Goal: Complete application form: Complete application form

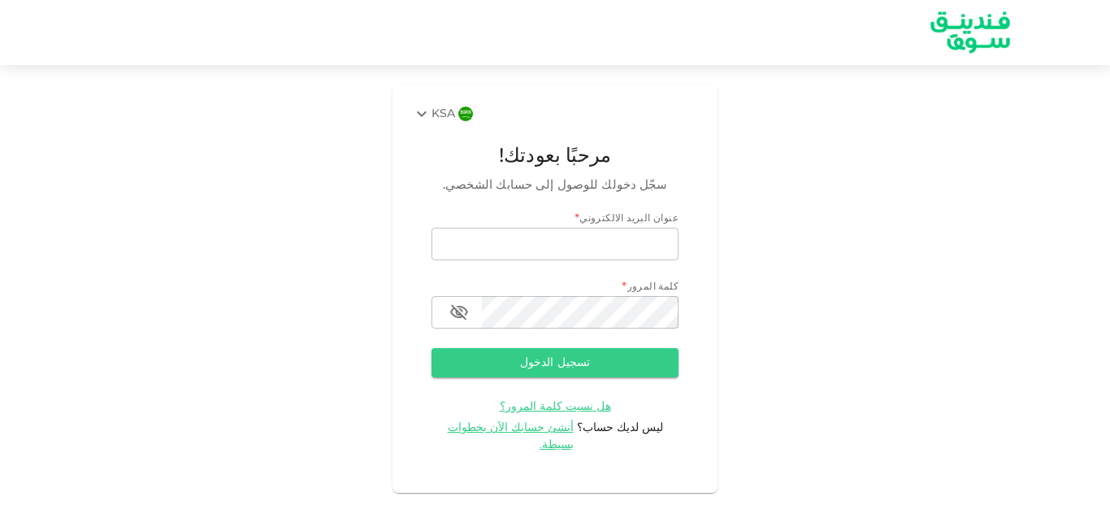
type input "[EMAIL_ADDRESS][DOMAIN_NAME]"
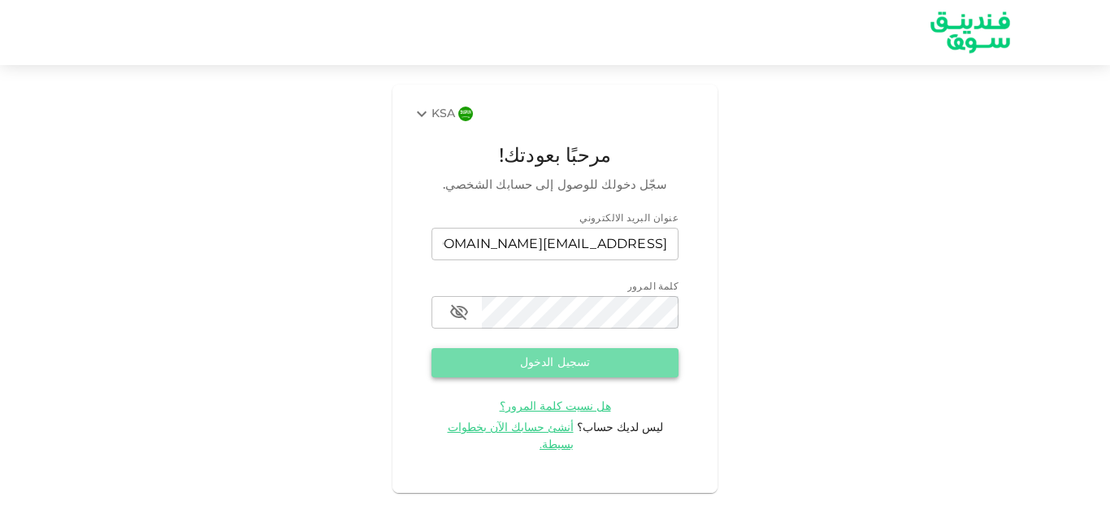
click at [610, 354] on button "تسجيل الدخول" at bounding box center [555, 362] width 247 height 29
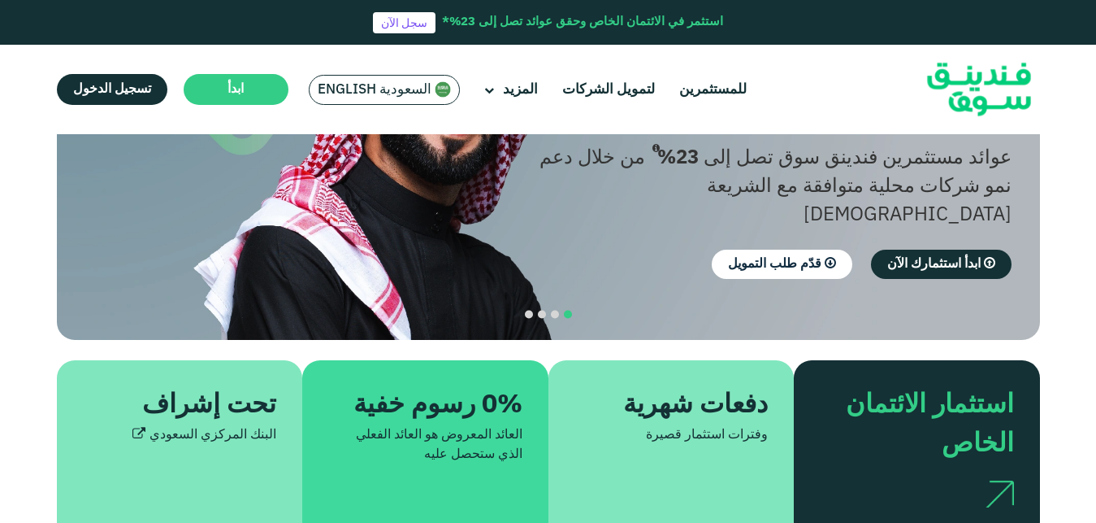
scroll to position [205, 0]
click at [777, 258] on span "قدّم طلب التمويل" at bounding box center [774, 264] width 93 height 12
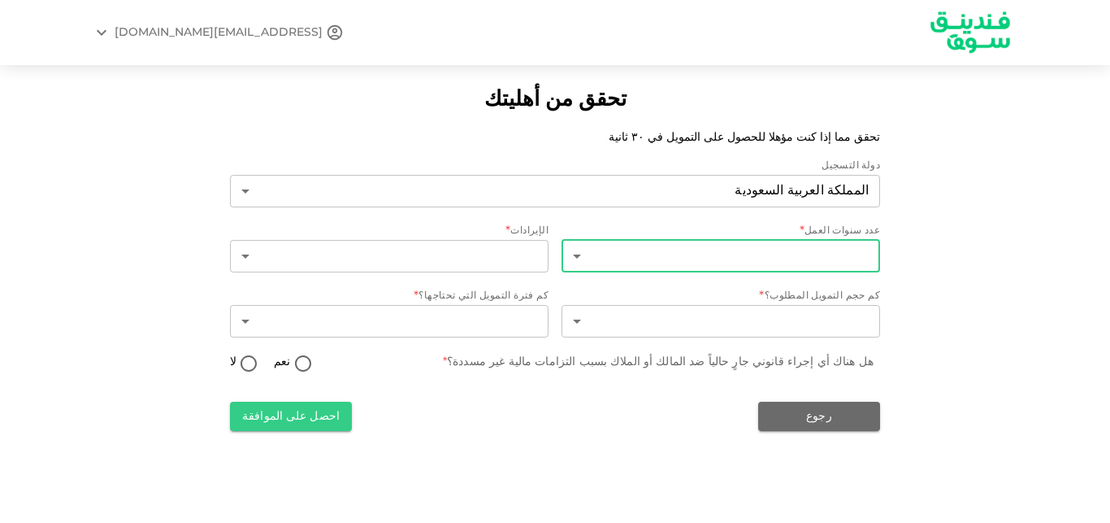
click at [727, 260] on body "NAIF1761@HOTMAIL.COM تحقق من أهليتك تحقق مما إذا كنت مؤهلا للحصول على التمويل ف…" at bounding box center [555, 261] width 1110 height 523
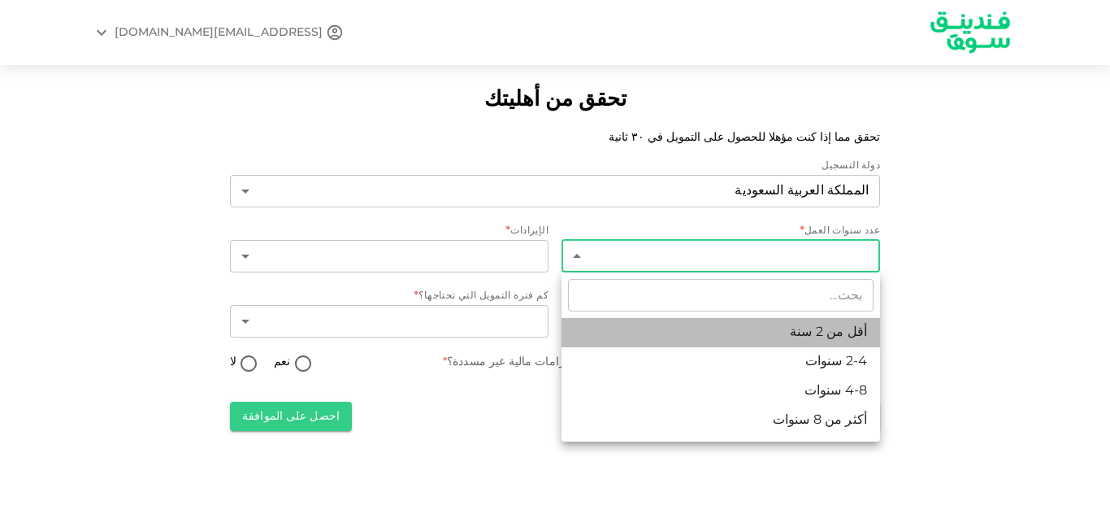
click at [784, 328] on li "أقل من 2 سنة" at bounding box center [721, 332] width 319 height 29
type input "1"
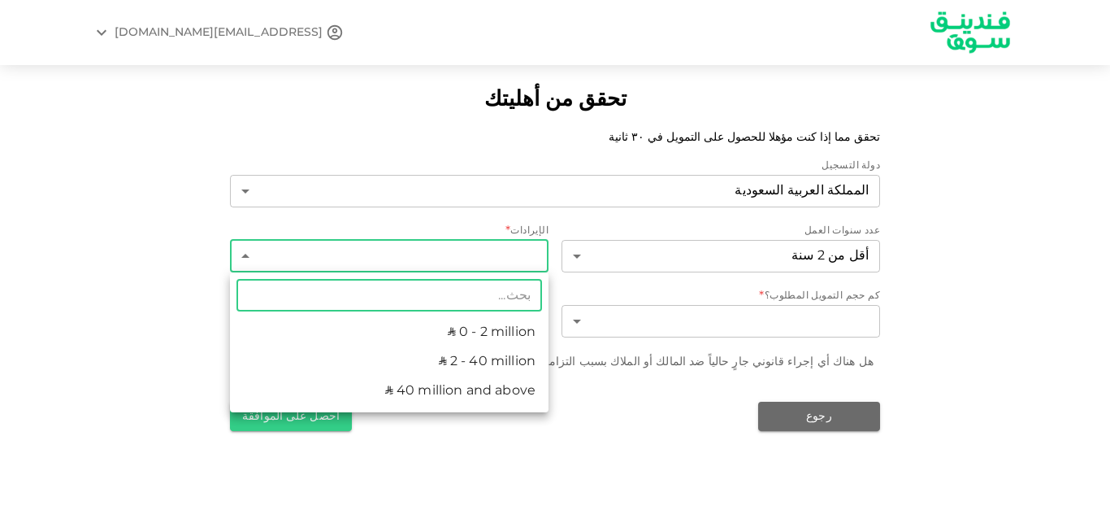
click at [441, 250] on body "NAIF1761@HOTMAIL.COM تحقق من أهليتك تحقق مما إذا كنت مؤهلا للحصول على التمويل ف…" at bounding box center [555, 261] width 1110 height 523
click at [595, 437] on div at bounding box center [555, 261] width 1110 height 523
click at [478, 253] on body "NAIF1761@HOTMAIL.COM تحقق من أهليتك تحقق مما إذا كنت مؤهلا للحصول على التمويل ف…" at bounding box center [555, 261] width 1110 height 523
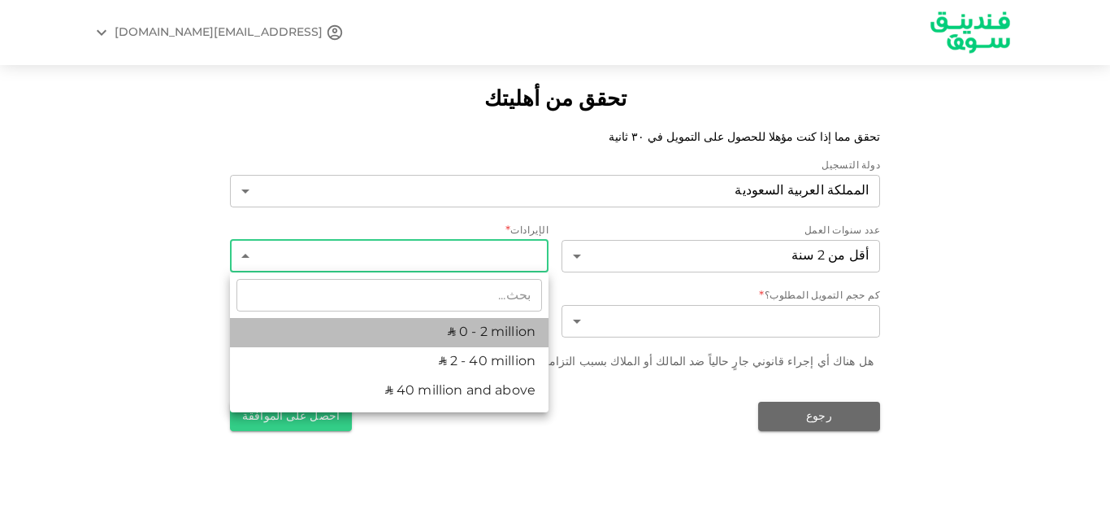
click at [463, 328] on li "ʢ 0 - 2 million" at bounding box center [389, 332] width 319 height 29
type input "1"
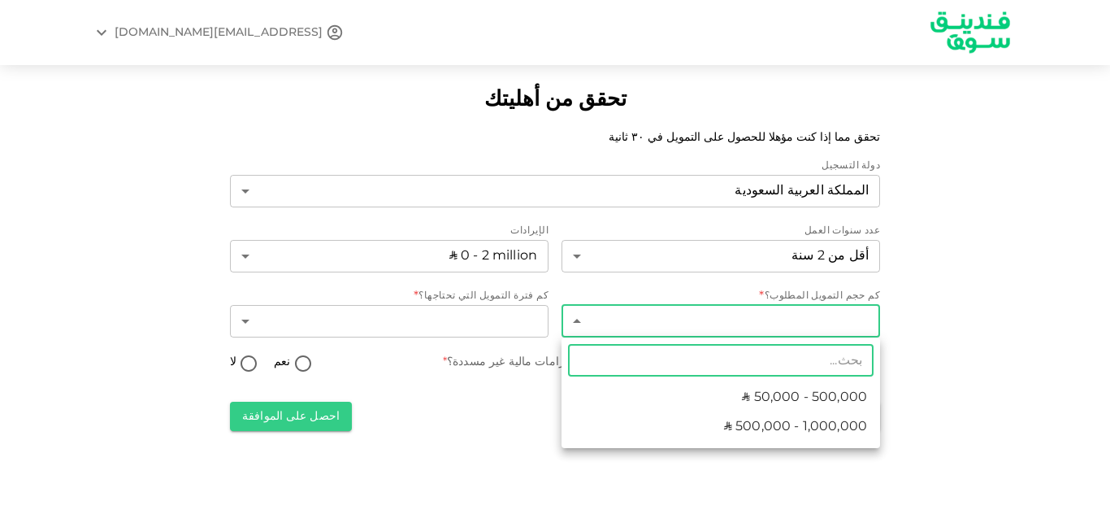
click at [693, 326] on body "NAIF1761@HOTMAIL.COM تحقق من أهليتك تحقق مما إذا كنت مؤهلا للحصول على التمويل ف…" at bounding box center [555, 261] width 1110 height 523
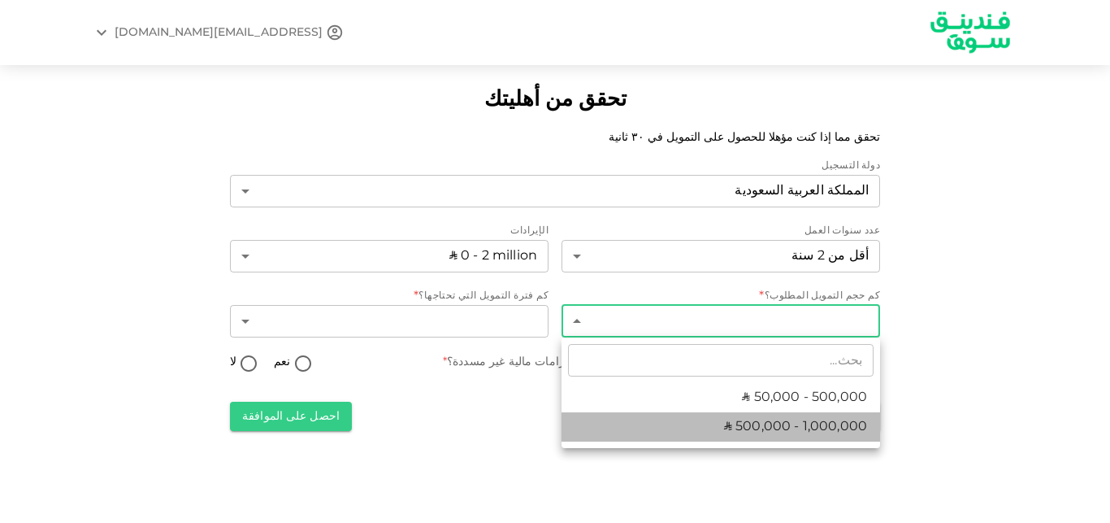
click at [745, 428] on span "ʢ 500,000 - 1,000,000" at bounding box center [795, 427] width 143 height 20
type input "2"
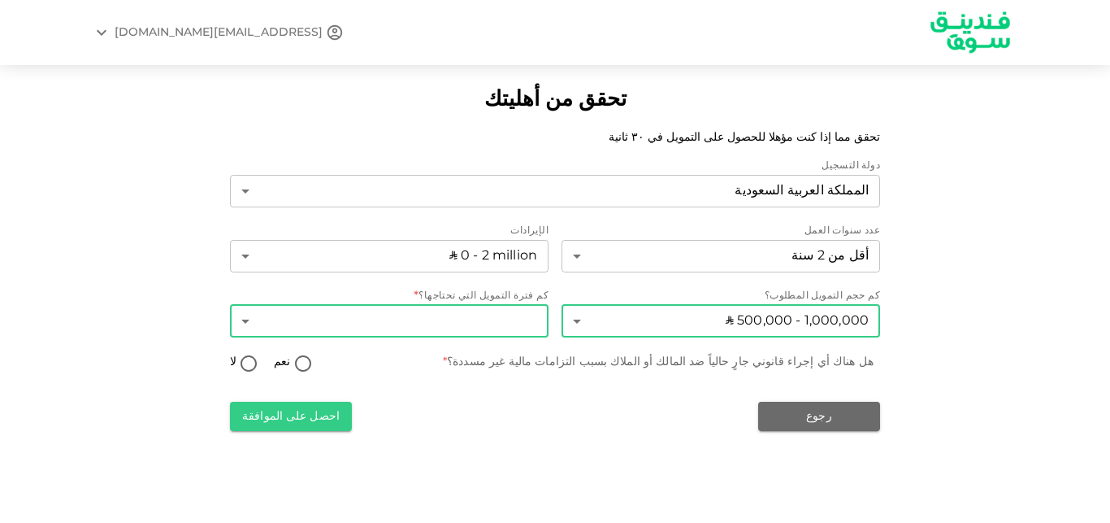
click at [514, 323] on body "NAIF1761@HOTMAIL.COM تحقق من أهليتك تحقق مما إذا كنت مؤهلا للحصول على التمويل ف…" at bounding box center [555, 261] width 1110 height 523
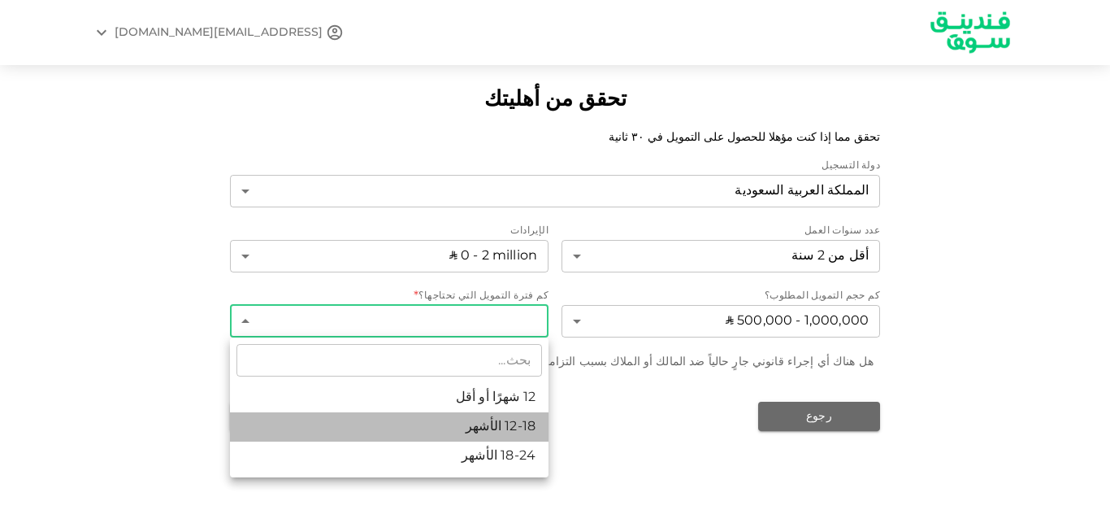
click at [488, 427] on li "12-18 الأشهر" at bounding box center [389, 426] width 319 height 29
type input "2"
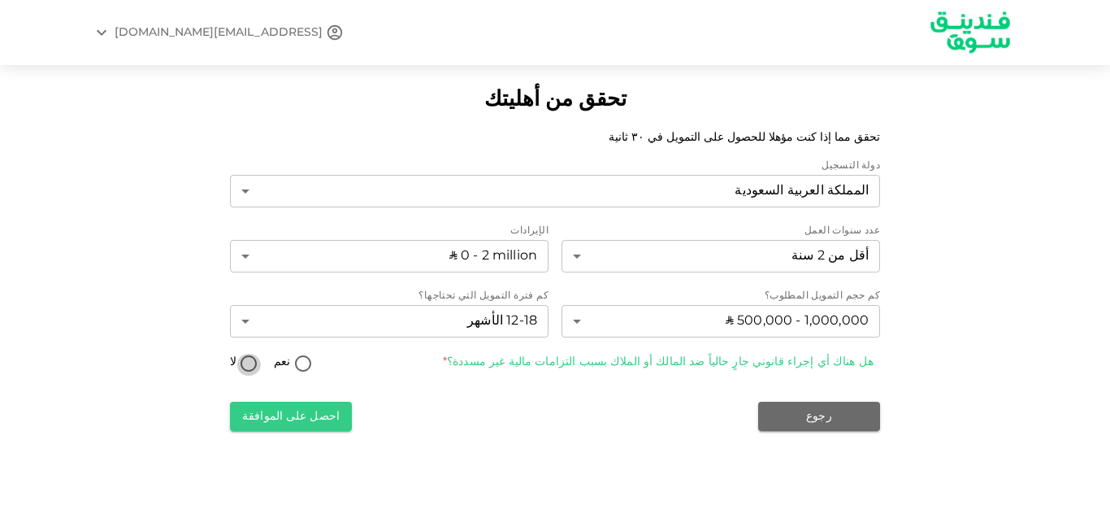
click at [249, 367] on input "لا" at bounding box center [249, 365] width 24 height 22
radio input "true"
click at [264, 411] on button "احصل على الموافقة" at bounding box center [291, 416] width 122 height 29
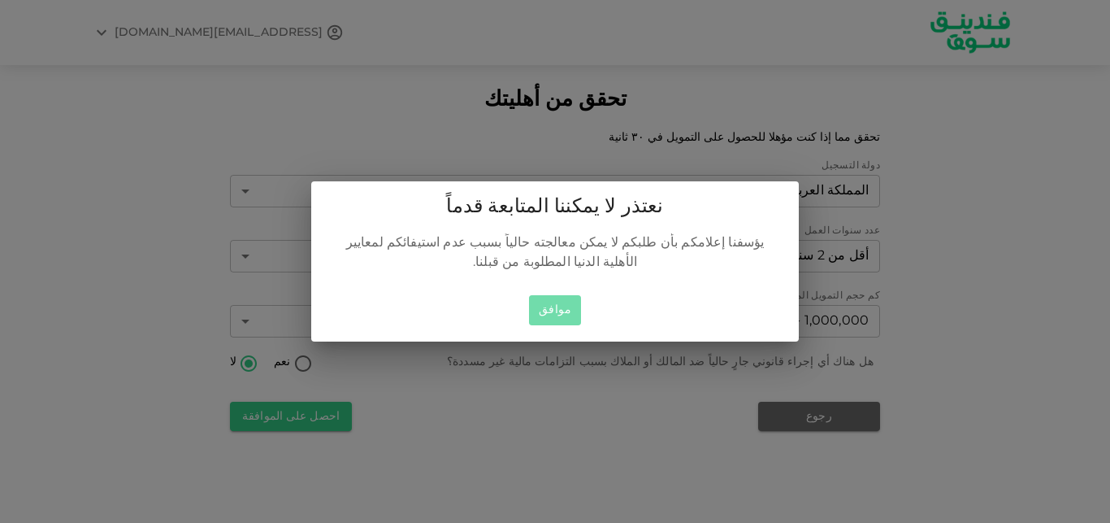
click at [563, 316] on button "موافق" at bounding box center [555, 310] width 52 height 30
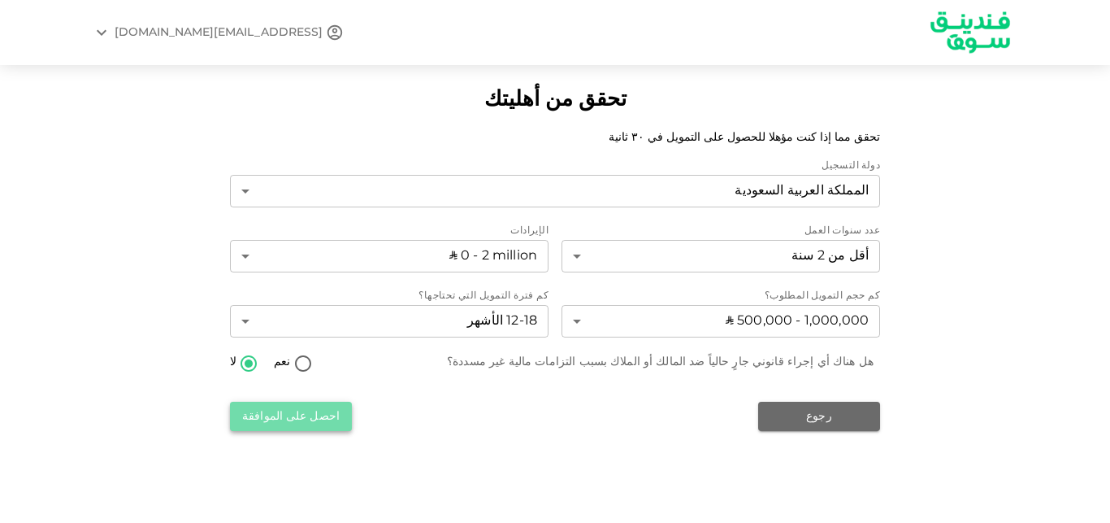
click at [306, 421] on button "احصل على الموافقة" at bounding box center [291, 416] width 122 height 29
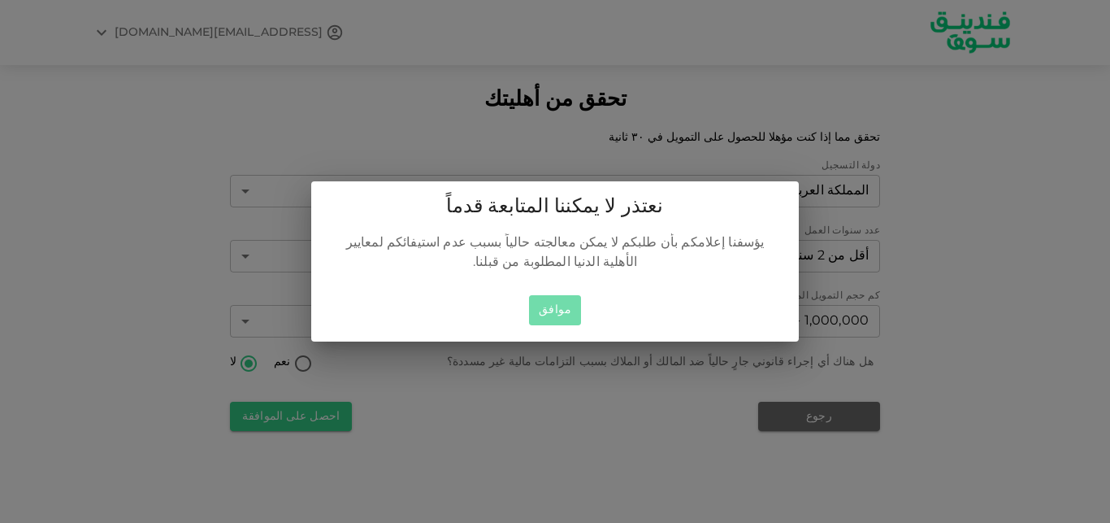
click at [549, 315] on button "موافق" at bounding box center [555, 310] width 52 height 30
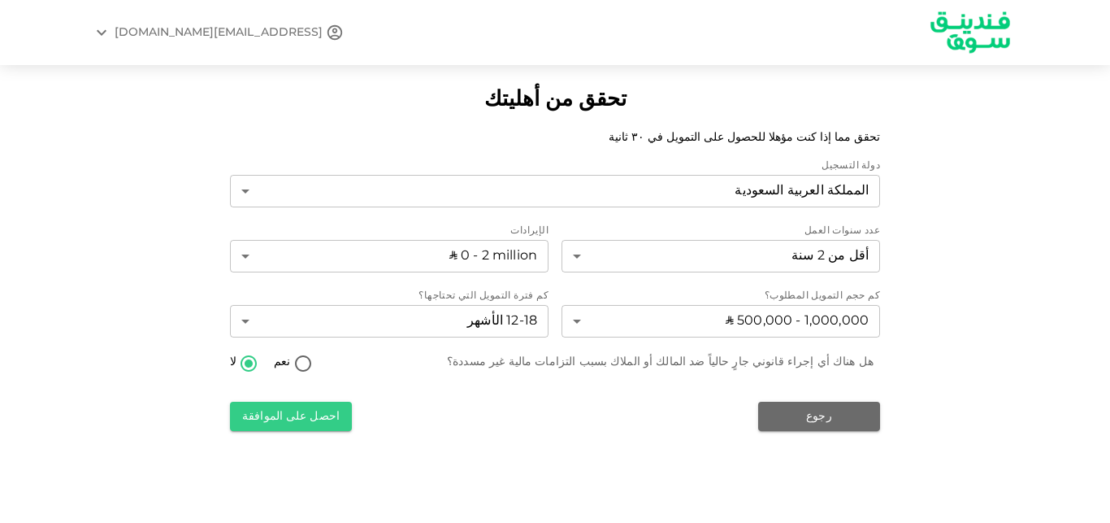
click at [130, 25] on div "[EMAIL_ADDRESS][DOMAIN_NAME]" at bounding box center [219, 32] width 208 height 17
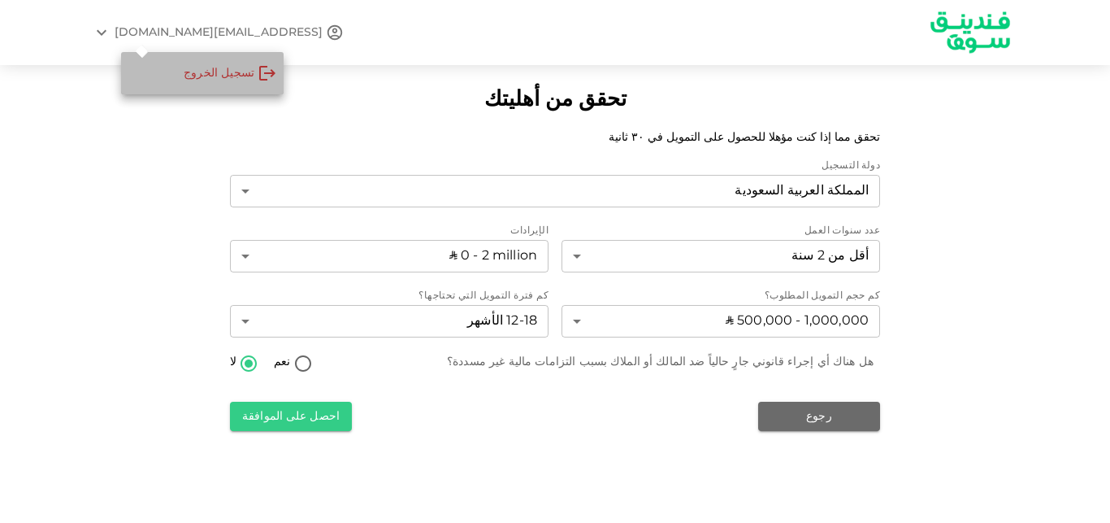
click at [233, 71] on div "‏تسجيل الخروج" at bounding box center [219, 73] width 71 height 16
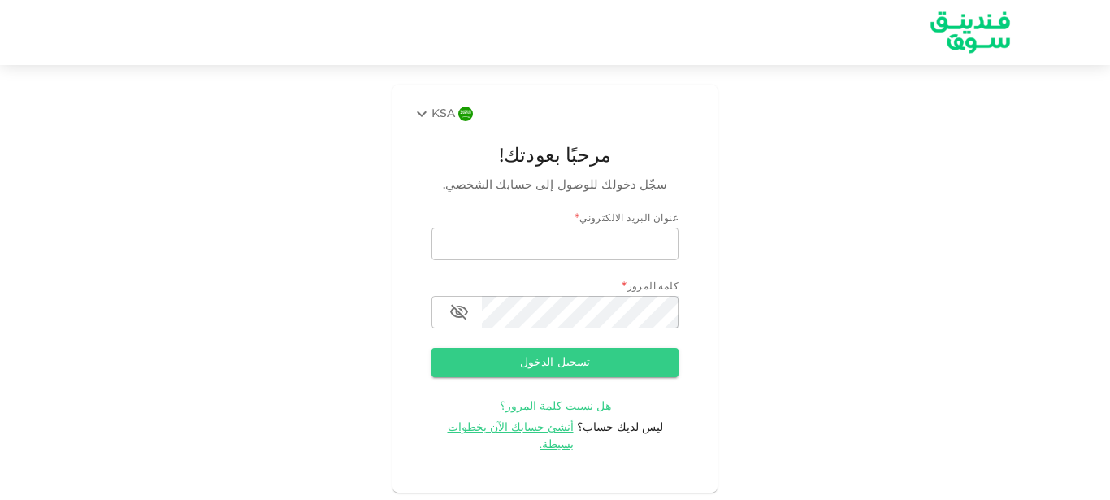
type input "[EMAIL_ADDRESS][DOMAIN_NAME]"
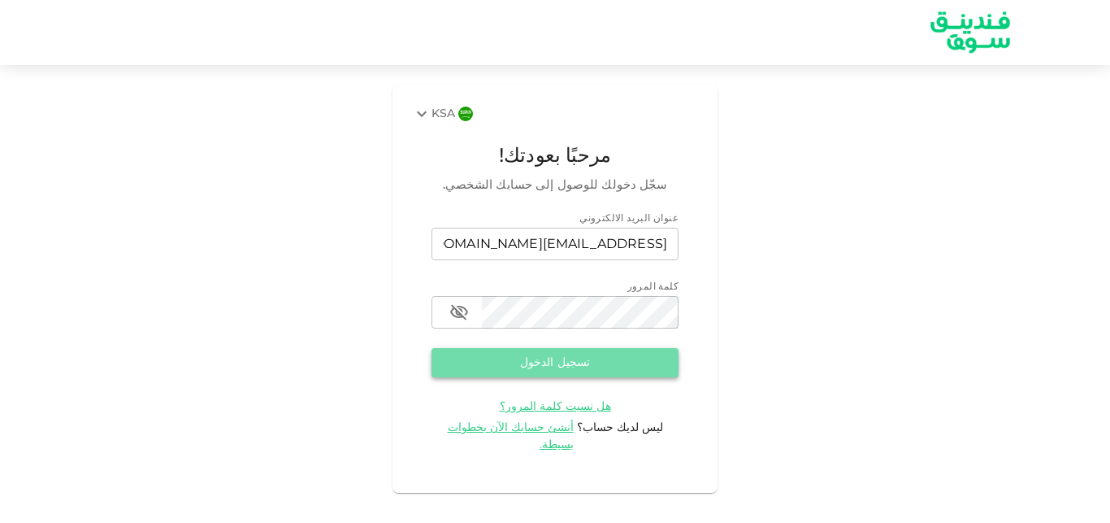
click at [541, 367] on button "تسجيل الدخول" at bounding box center [555, 362] width 247 height 29
